Goal: Transaction & Acquisition: Subscribe to service/newsletter

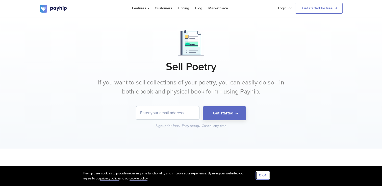
click at [262, 175] on button "OK" at bounding box center [262, 175] width 14 height 9
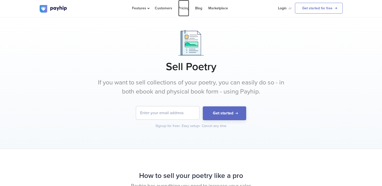
click at [183, 7] on link "Pricing" at bounding box center [183, 8] width 11 height 16
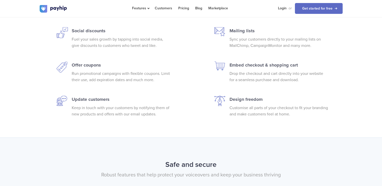
scroll to position [858, 0]
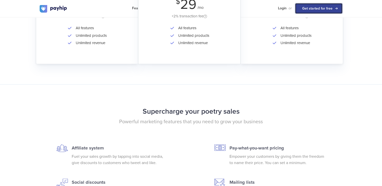
click at [321, 8] on link "Get started for free" at bounding box center [319, 8] width 48 height 11
